Goal: Communication & Community: Answer question/provide support

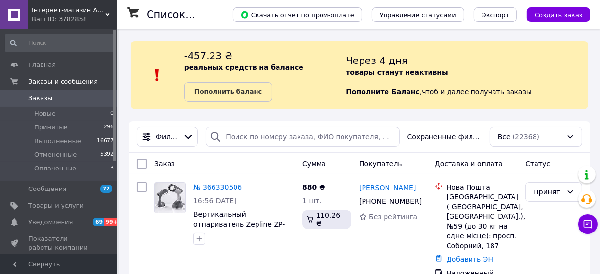
click at [73, 12] on span "Інтернет-магазин Авеошка" at bounding box center [68, 10] width 73 height 9
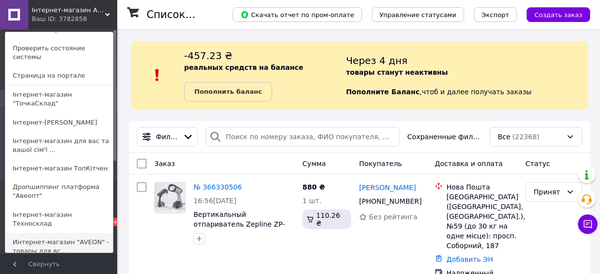
scroll to position [59, 0]
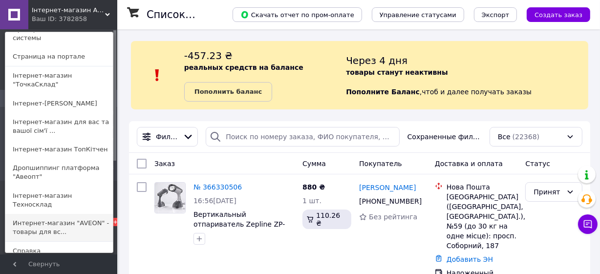
click at [69, 214] on link "Интернет-магазин "AVEON" - товары для вс..." at bounding box center [59, 227] width 108 height 27
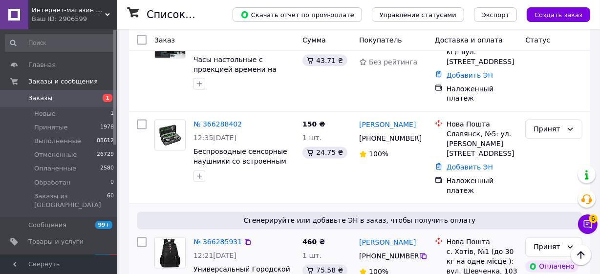
scroll to position [1481, 0]
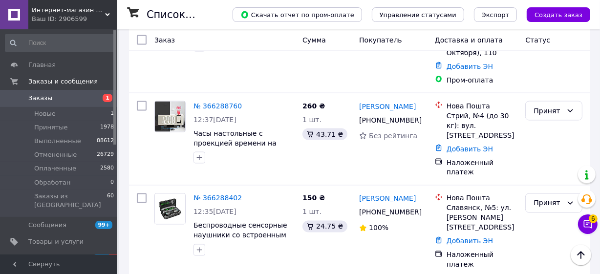
click at [595, 223] on button "Чат с покупателем 6" at bounding box center [588, 225] width 20 height 20
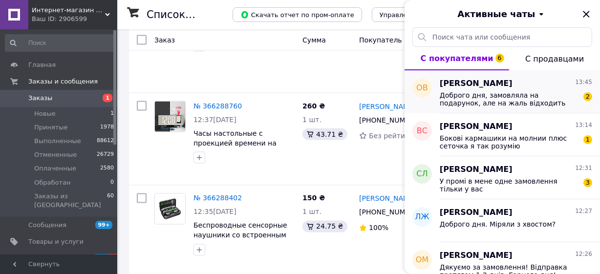
click at [557, 95] on span "Доброго дня, замовляла на подарунок, але на жаль відходить зарядне і не працює …" at bounding box center [509, 99] width 139 height 16
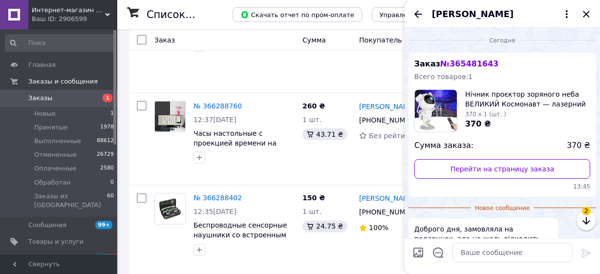
scroll to position [71, 0]
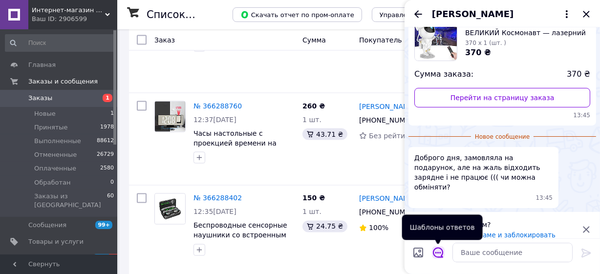
click at [443, 255] on icon "Открыть шаблоны ответов" at bounding box center [438, 252] width 11 height 11
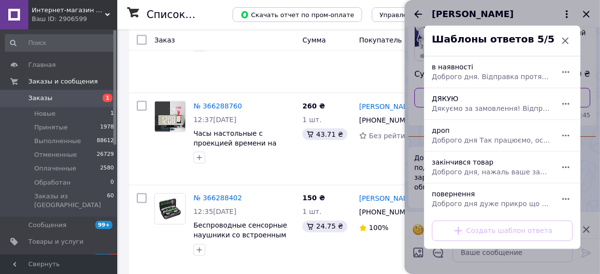
click at [460, 198] on div "повернення Доброго дня дуже прикро що так сталося. Можемо зробити обмін або пов…" at bounding box center [491, 198] width 127 height 27
type textarea "Доброго дня дуже прикро що так сталося. Можемо зробити обмін або повернення тов…"
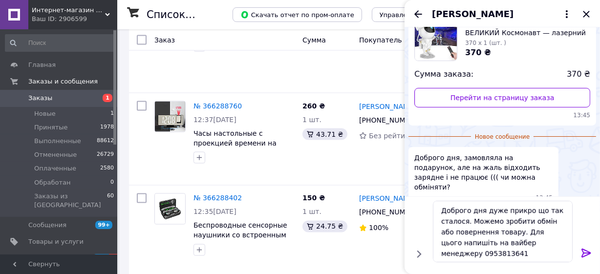
click at [593, 255] on div at bounding box center [587, 254] width 20 height 23
drag, startPoint x: 584, startPoint y: 252, endPoint x: 441, endPoint y: 82, distance: 222.7
click at [584, 252] on icon at bounding box center [587, 253] width 12 height 12
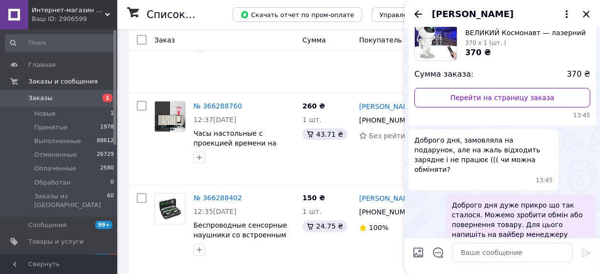
scroll to position [83, 0]
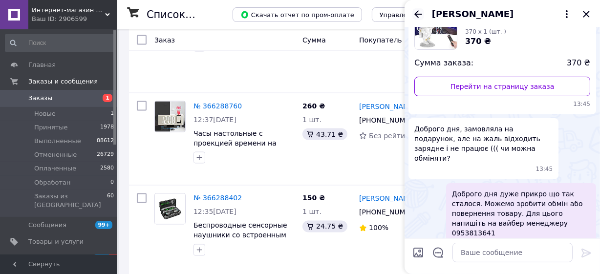
click at [420, 15] on icon "Назад" at bounding box center [419, 14] width 12 height 12
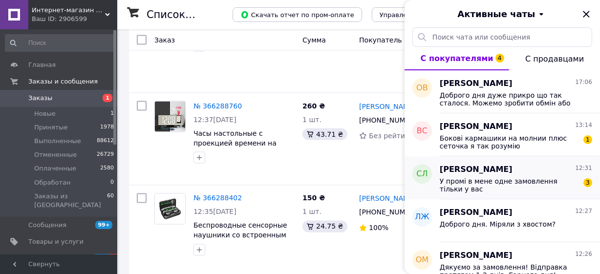
click at [569, 182] on span "У промі в мене одне замовлення тільки у вас" at bounding box center [509, 185] width 139 height 16
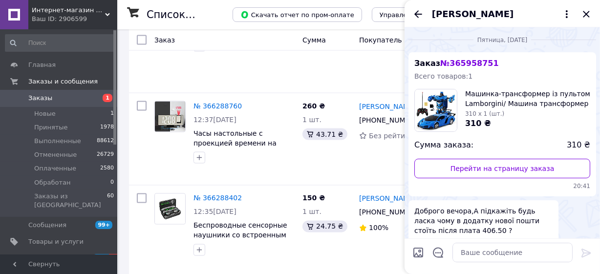
scroll to position [0, 0]
drag, startPoint x: 444, startPoint y: 65, endPoint x: 510, endPoint y: 65, distance: 66.0
click at [510, 65] on div "Заказ № 365958751 Всего товаров: 1 Машинка-трансформер із пультом Lamborgini/ М…" at bounding box center [503, 125] width 188 height 144
copy span "365958751"
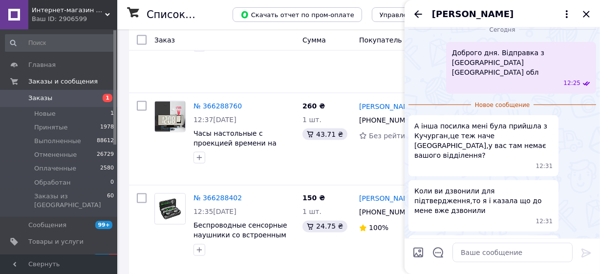
scroll to position [596, 0]
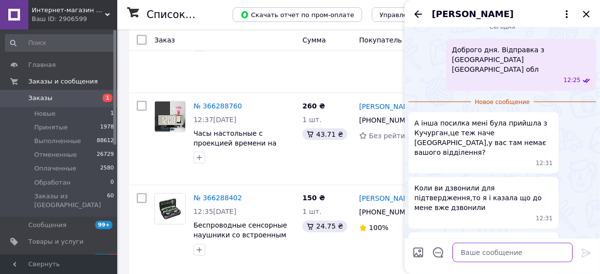
click at [525, 257] on textarea at bounding box center [513, 253] width 120 height 20
type textarea "В"
type textarea "Ми лише одне замовлення відправили"
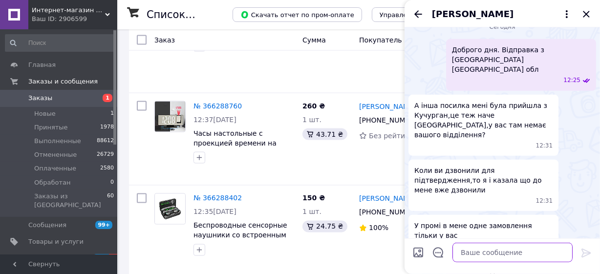
scroll to position [614, 0]
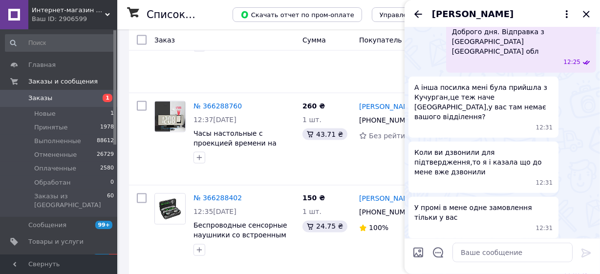
click at [425, 16] on div "[PERSON_NAME]" at bounding box center [503, 13] width 196 height 27
click at [422, 10] on icon "Назад" at bounding box center [419, 14] width 12 height 12
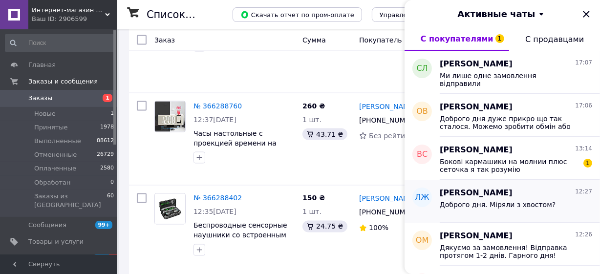
scroll to position [74, 0]
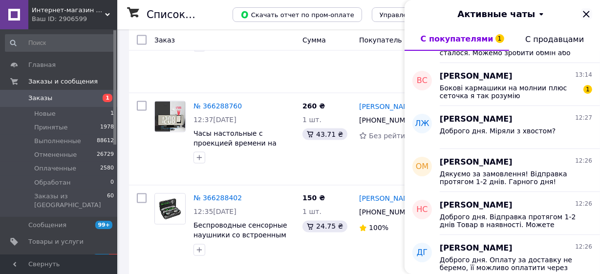
click at [582, 15] on icon "Закрыть" at bounding box center [587, 14] width 12 height 12
